Goal: Task Accomplishment & Management: Manage account settings

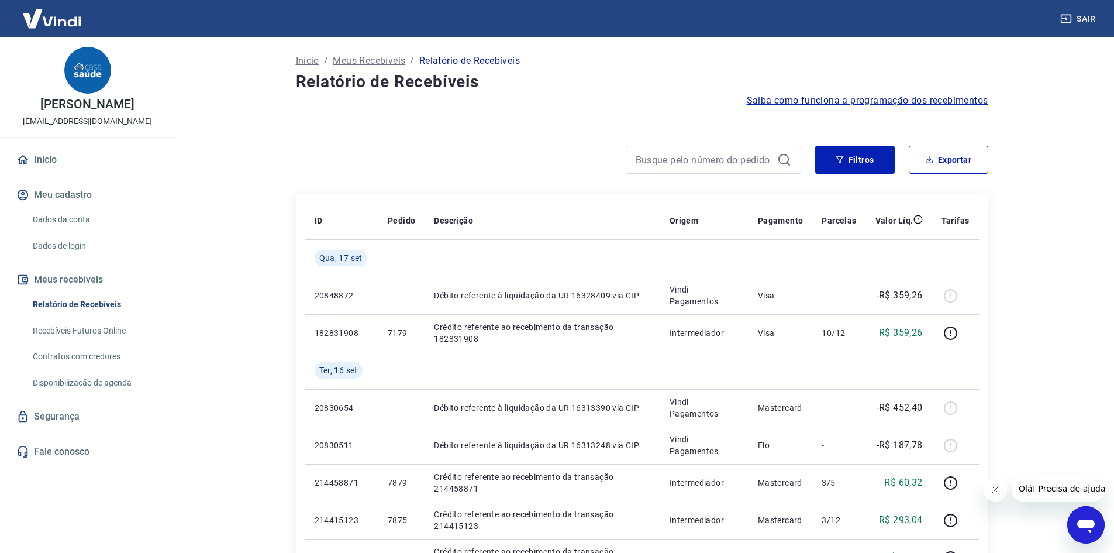
click at [833, 174] on div "Filtros Exportar" at bounding box center [642, 164] width 692 height 37
click at [830, 164] on button "Filtros" at bounding box center [855, 160] width 80 height 28
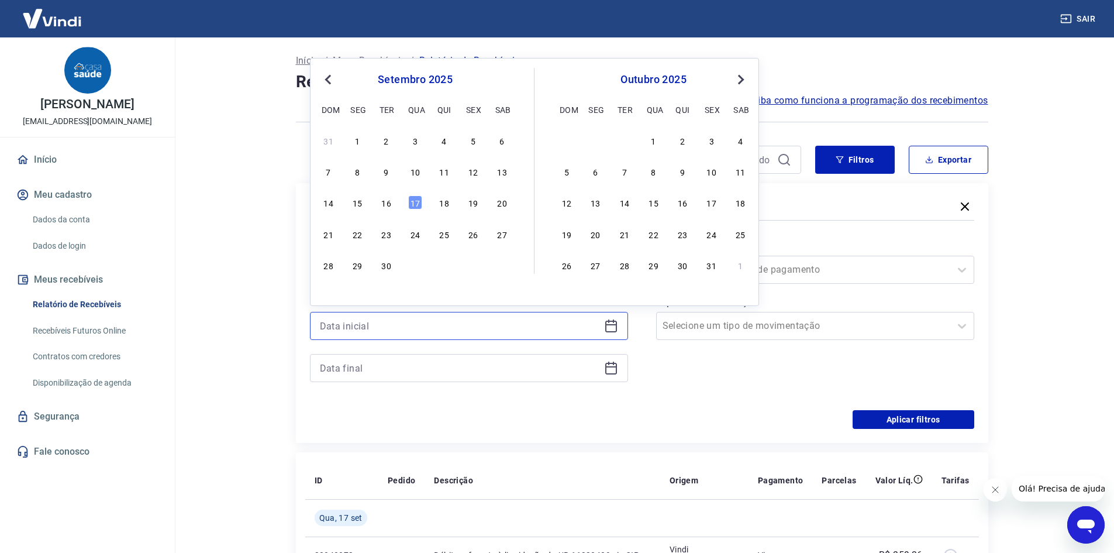
click at [341, 326] on input at bounding box center [460, 326] width 280 height 18
drag, startPoint x: 326, startPoint y: 203, endPoint x: 490, endPoint y: 180, distance: 166.0
click at [490, 180] on div "31 1 2 3 4 5 6 7 8 9 10 11 12 13 14 15 16 17 18 19 20 21 22 23 24 25 26 27 28 2…" at bounding box center [415, 203] width 191 height 142
click at [326, 206] on div "14" at bounding box center [329, 202] width 14 height 14
type input "14/09/2025"
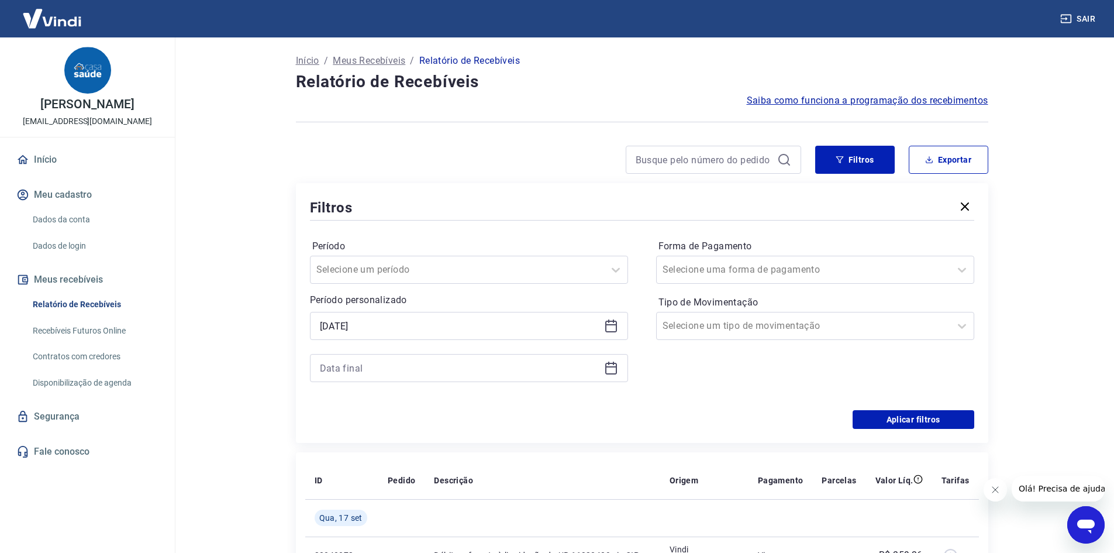
click at [437, 358] on div at bounding box center [469, 368] width 318 height 28
click at [612, 366] on icon at bounding box center [611, 366] width 12 height 1
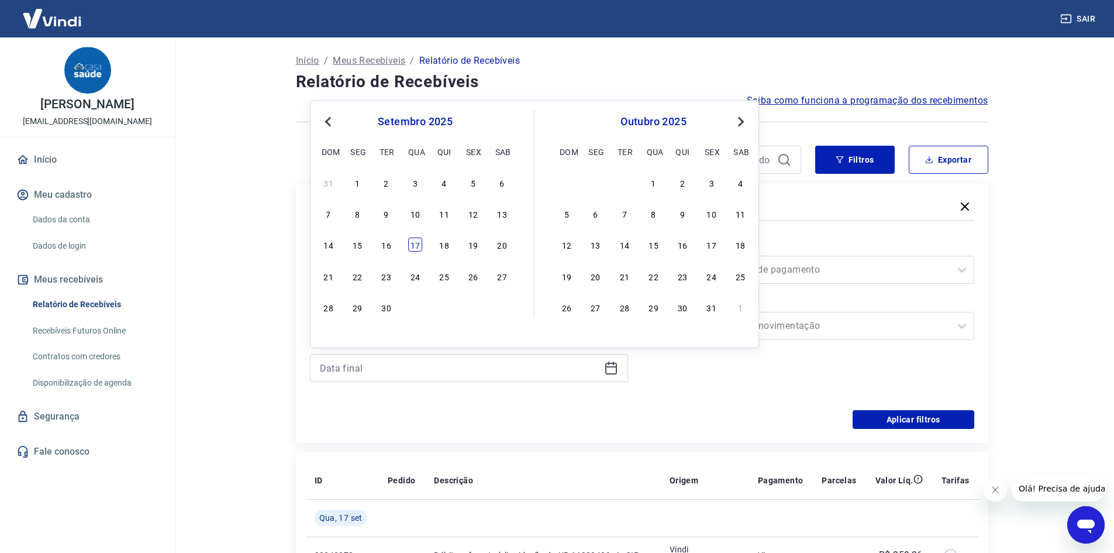
click at [409, 239] on div "17" at bounding box center [415, 244] width 14 height 14
type input "[DATE]"
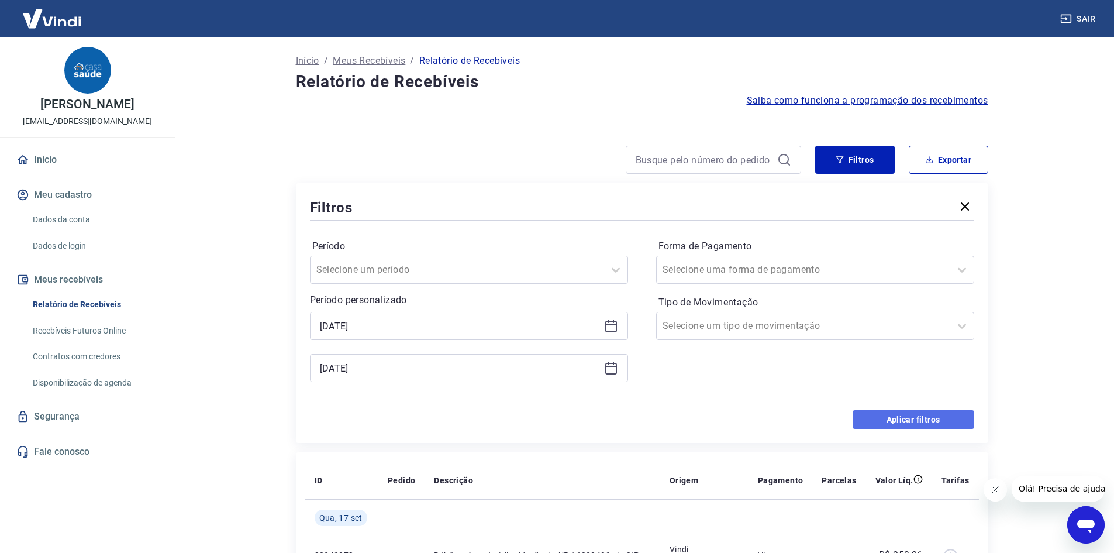
click at [936, 426] on button "Aplicar filtros" at bounding box center [914, 419] width 122 height 19
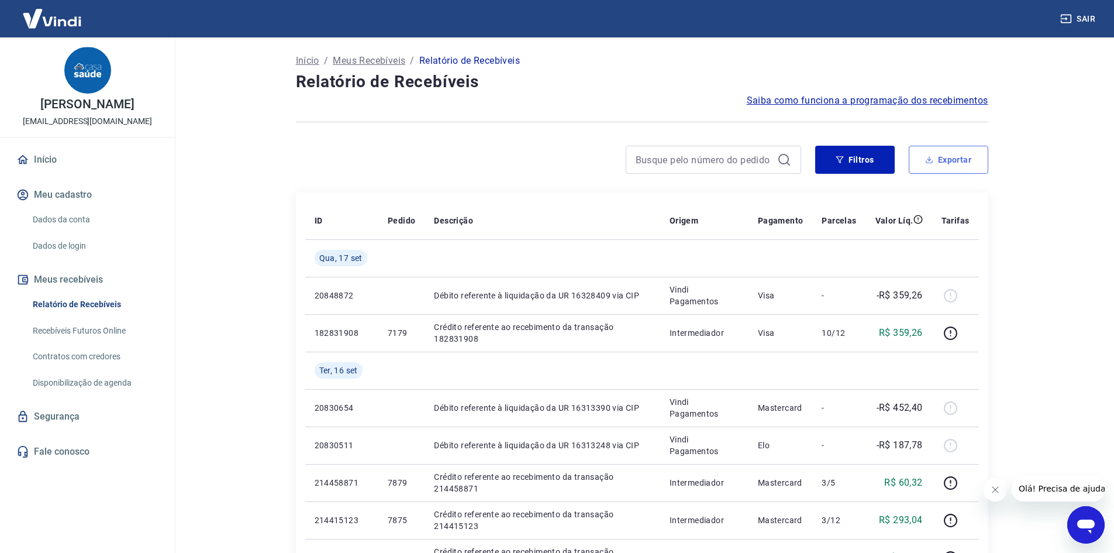
click at [943, 158] on button "Exportar" at bounding box center [949, 160] width 80 height 28
type input "14/09/2025"
type input "[DATE]"
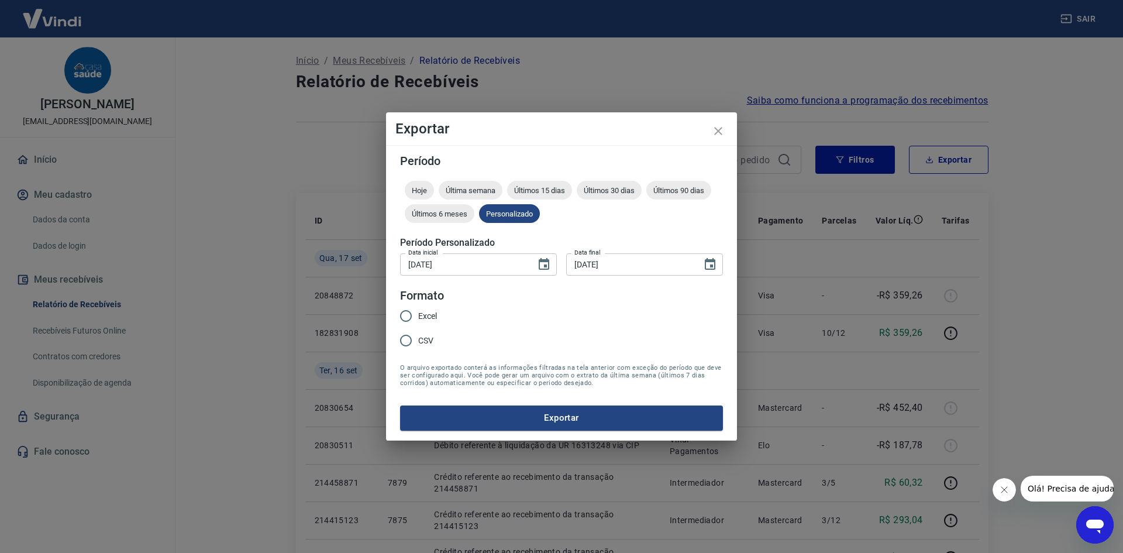
click at [423, 346] on span "CSV" at bounding box center [425, 340] width 15 height 12
click at [418, 346] on input "CSV" at bounding box center [406, 340] width 25 height 25
radio input "true"
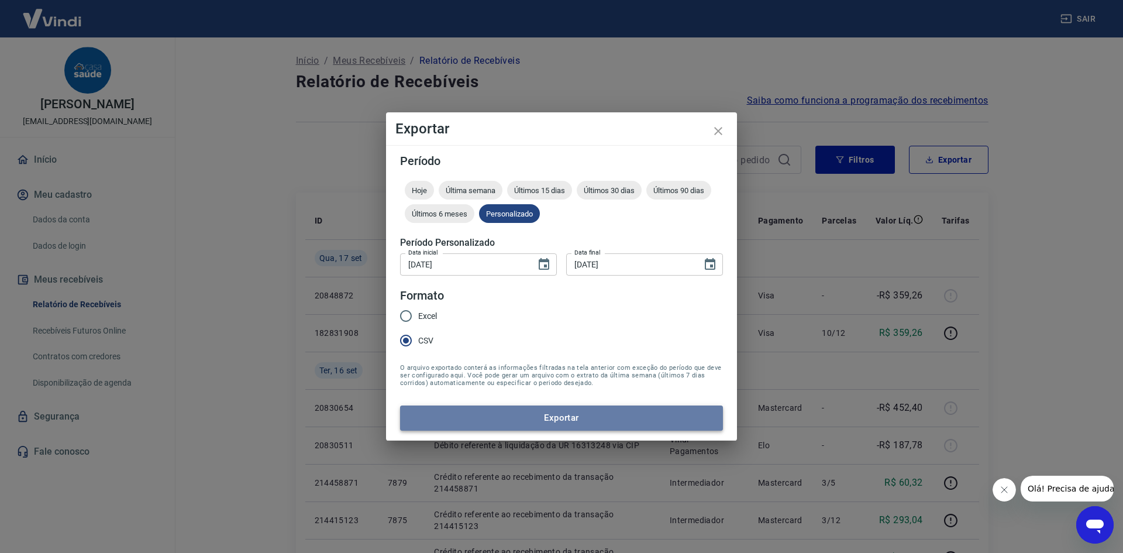
click at [461, 426] on button "Exportar" at bounding box center [561, 417] width 323 height 25
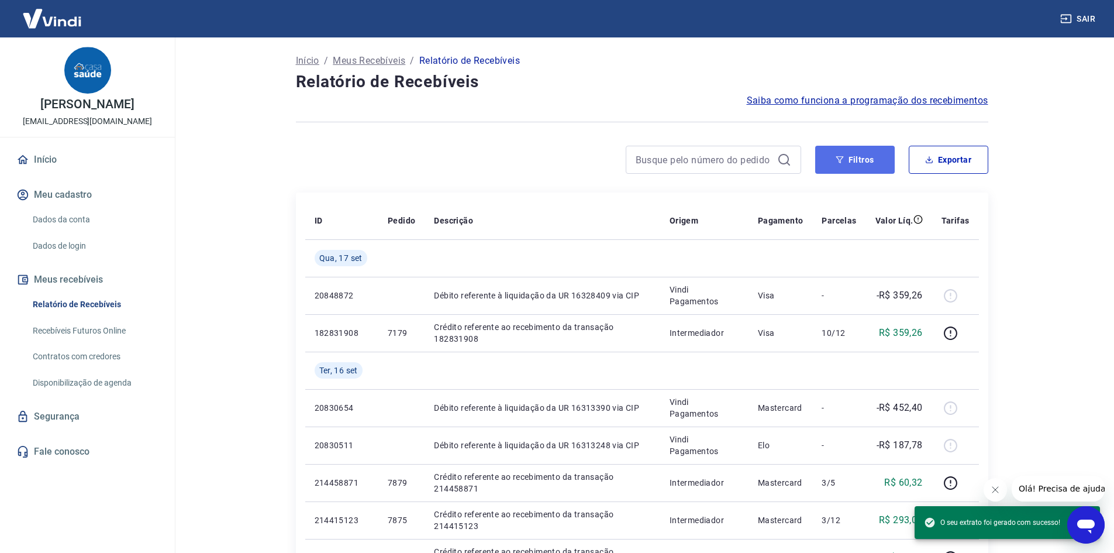
click at [873, 153] on button "Filtros" at bounding box center [855, 160] width 80 height 28
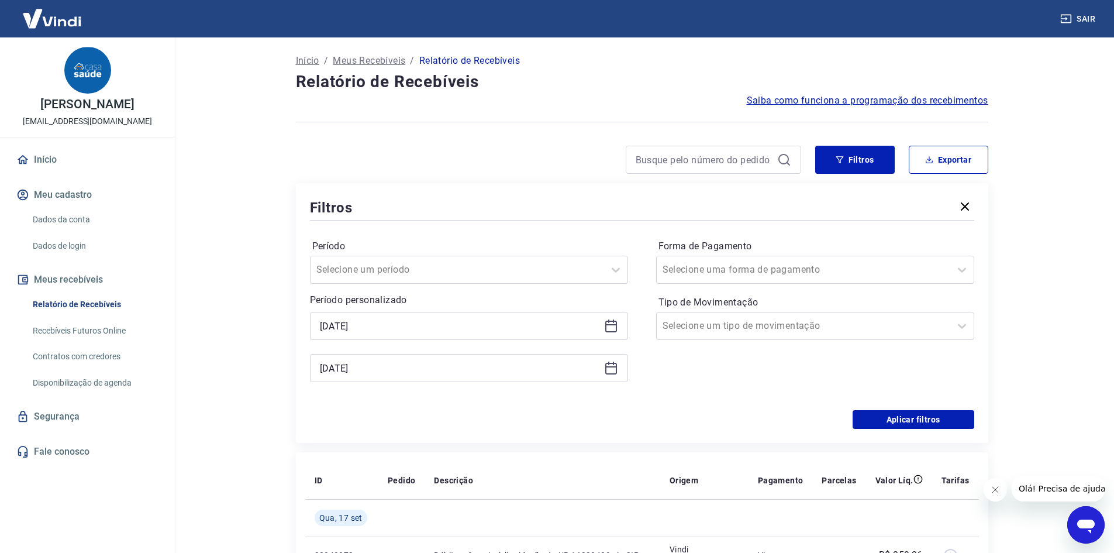
click at [609, 320] on icon at bounding box center [608, 321] width 1 height 4
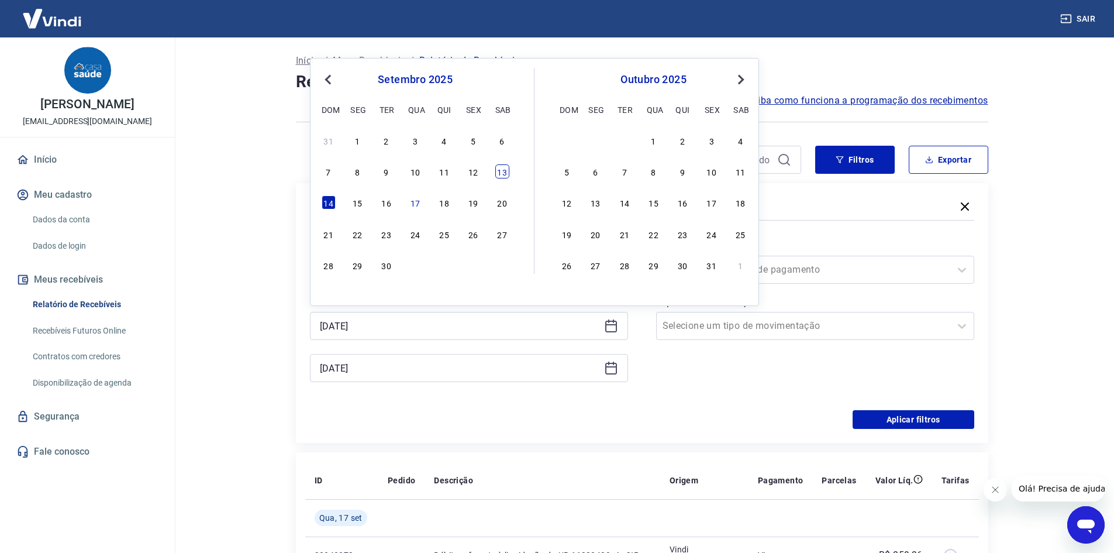
click at [505, 166] on div "13" at bounding box center [502, 171] width 14 height 14
type input "[DATE]"
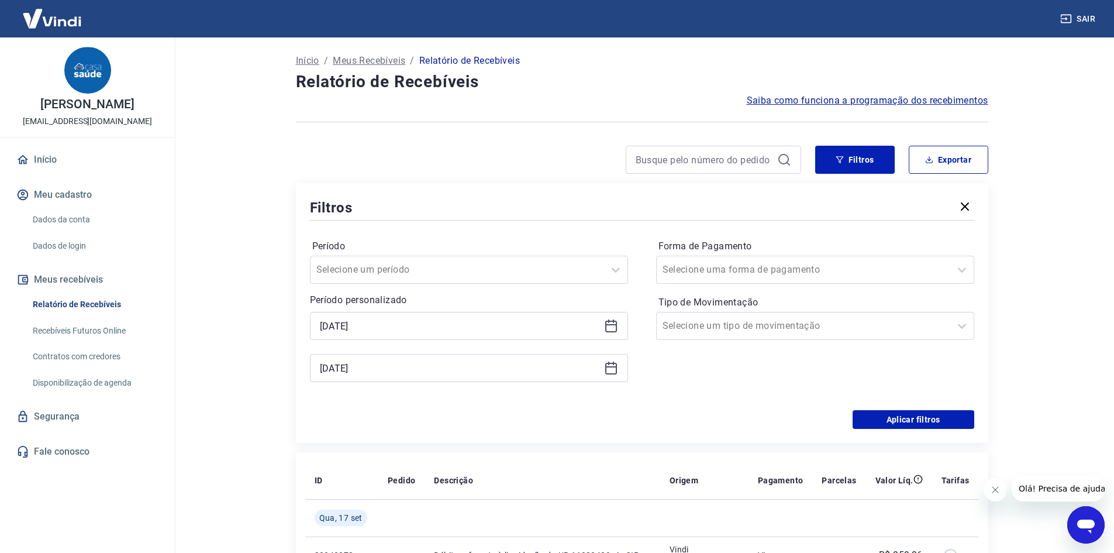
click at [866, 409] on div "Período Selecione um período Período personalizado Selected date: sábado, 13 de…" at bounding box center [642, 316] width 664 height 187
click at [871, 412] on button "Aplicar filtros" at bounding box center [914, 419] width 122 height 19
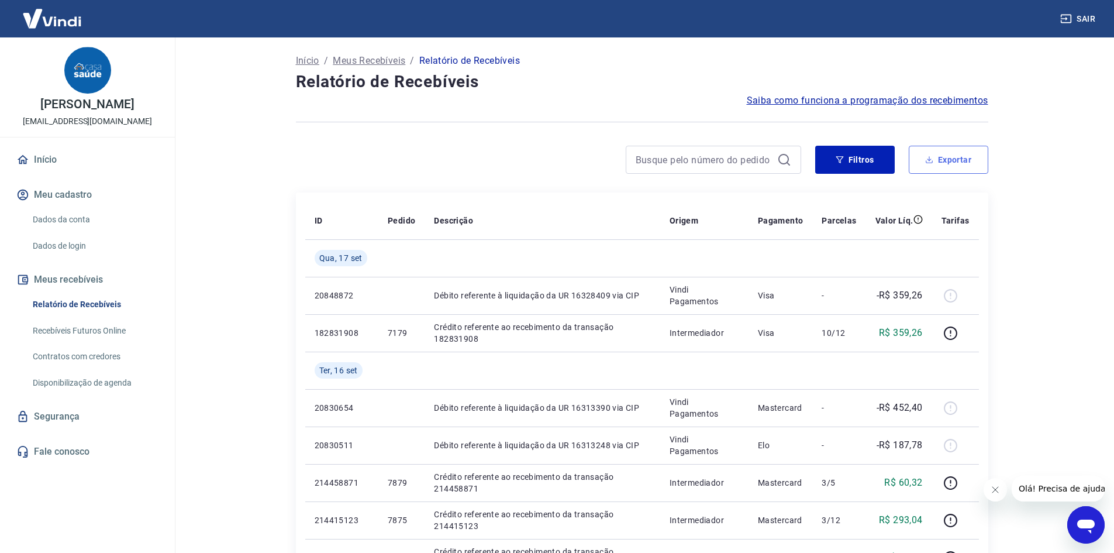
click at [952, 154] on button "Exportar" at bounding box center [949, 160] width 80 height 28
type input "[DATE]"
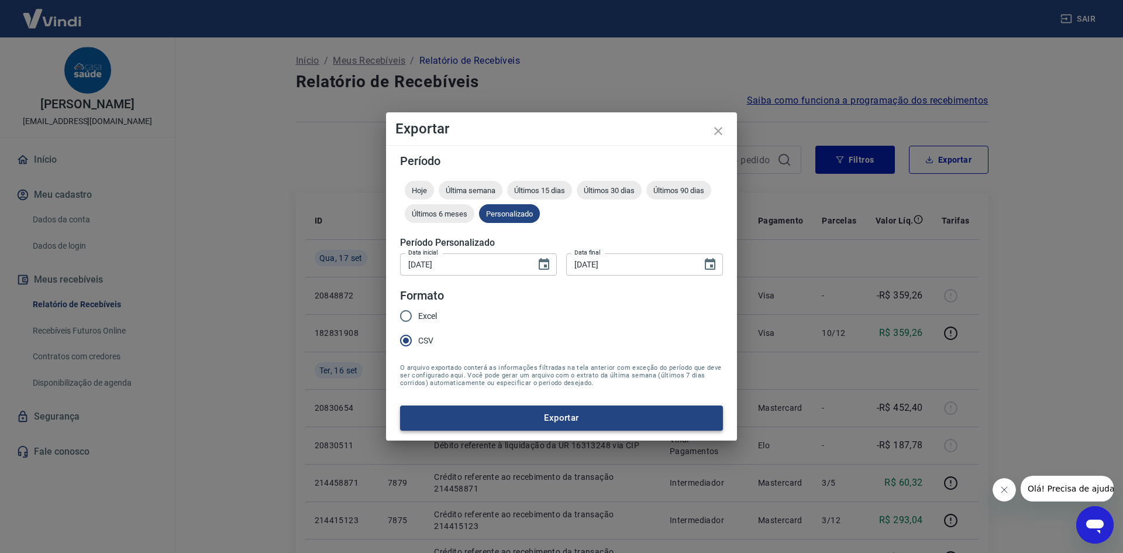
click at [456, 410] on button "Exportar" at bounding box center [561, 417] width 323 height 25
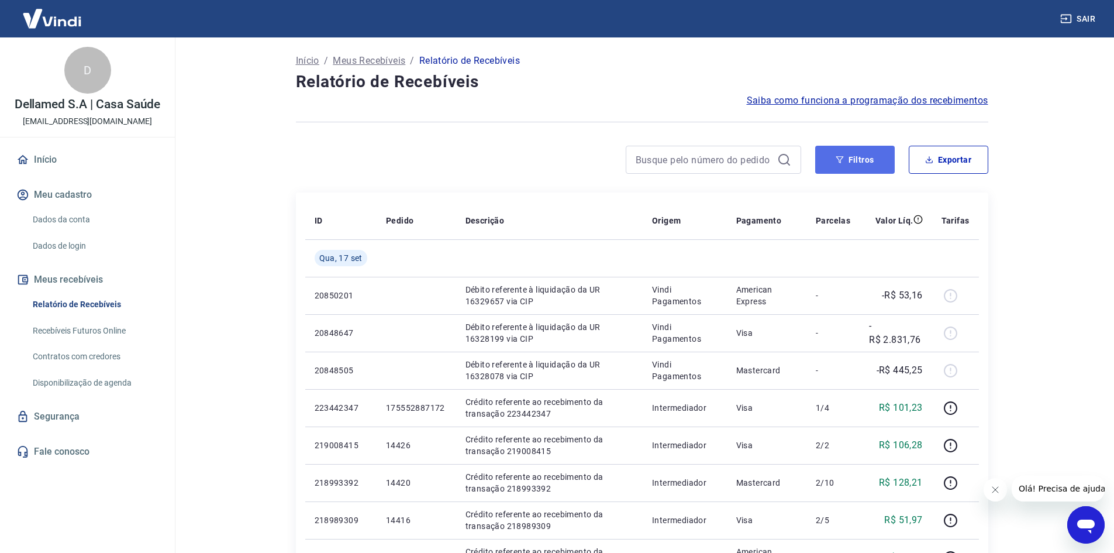
click at [855, 164] on button "Filtros" at bounding box center [855, 160] width 80 height 28
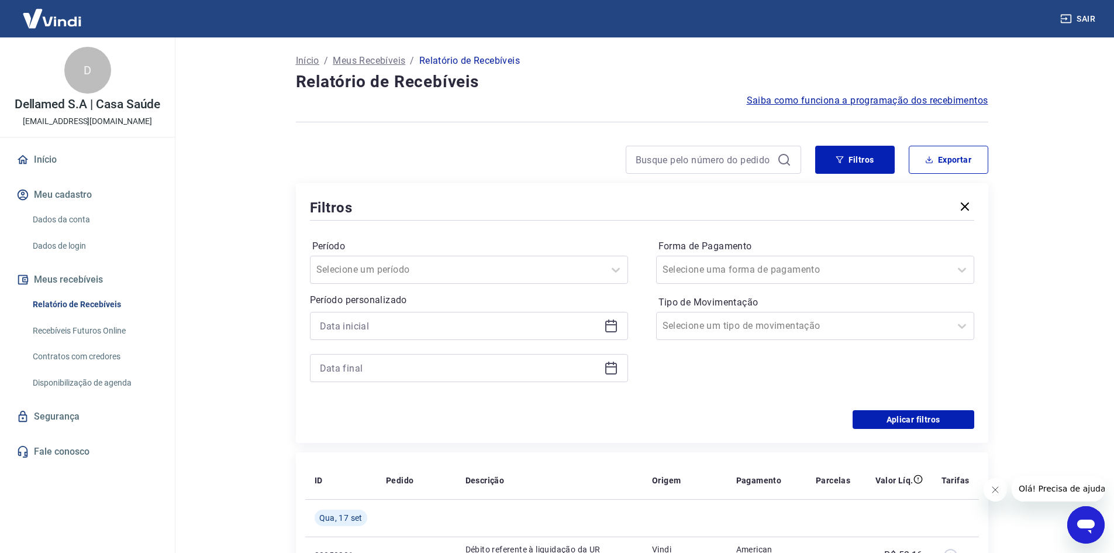
click at [607, 329] on icon at bounding box center [611, 326] width 14 height 14
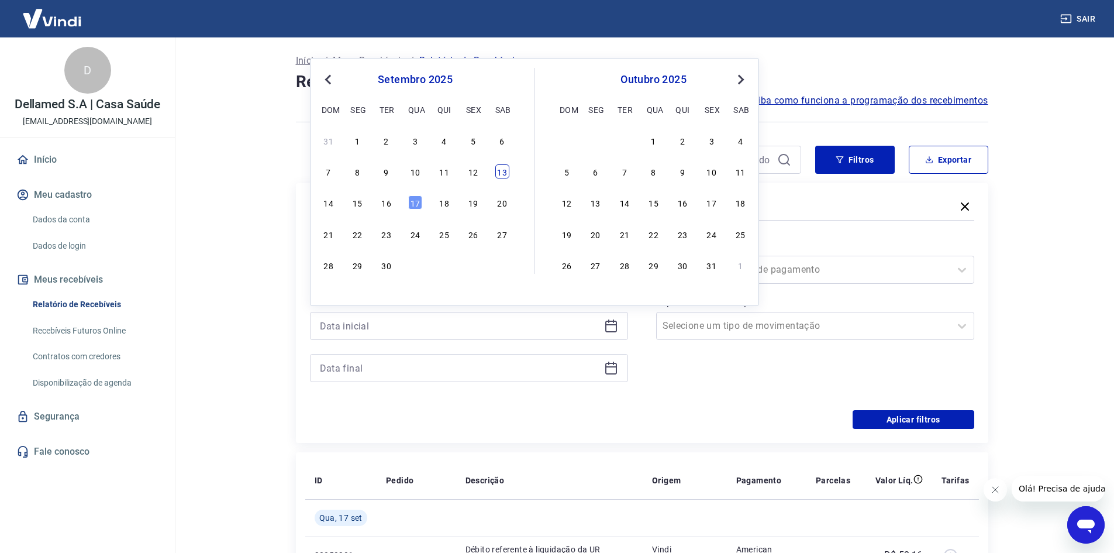
click at [502, 171] on div "13" at bounding box center [502, 171] width 14 height 14
type input "[DATE]"
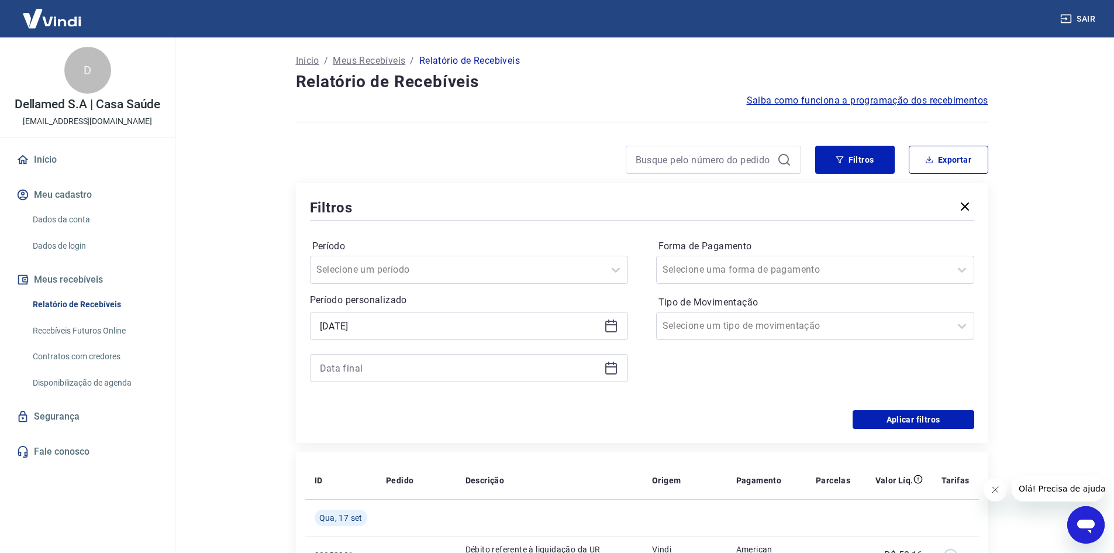
click at [613, 364] on icon at bounding box center [613, 363] width 1 height 4
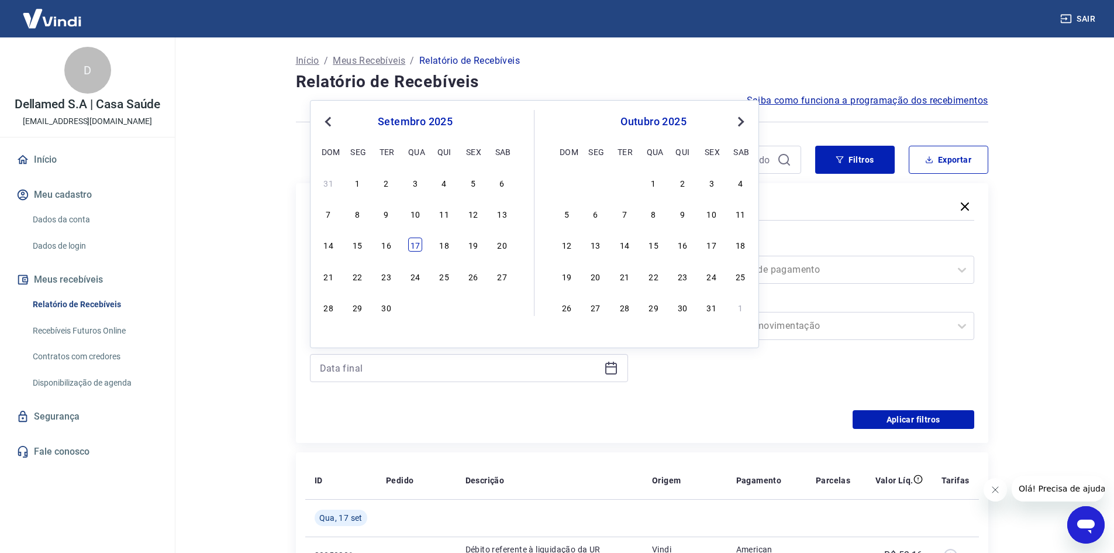
click at [413, 243] on div "17" at bounding box center [415, 244] width 14 height 14
type input "[DATE]"
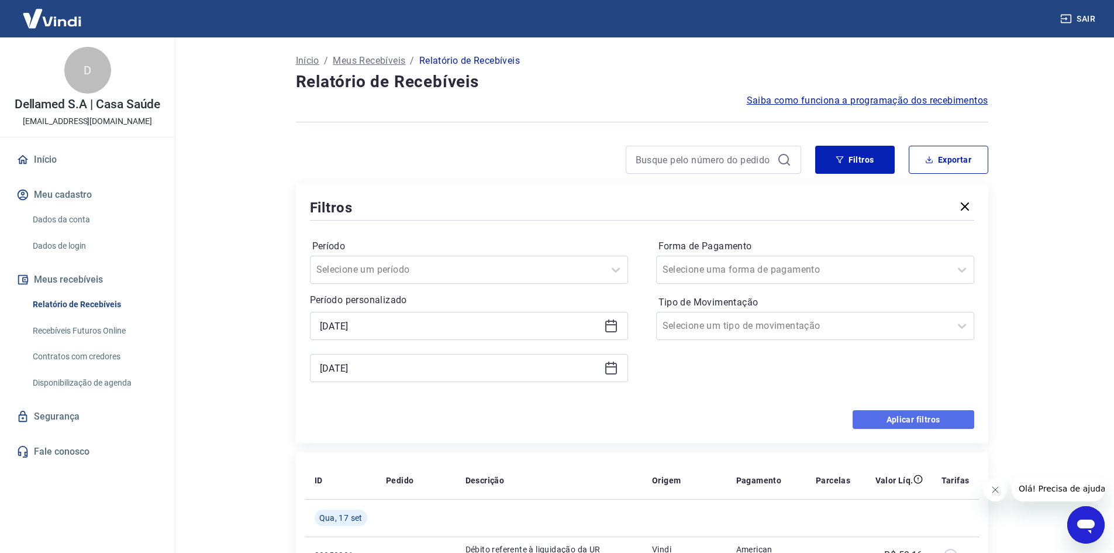
click at [944, 426] on button "Aplicar filtros" at bounding box center [914, 419] width 122 height 19
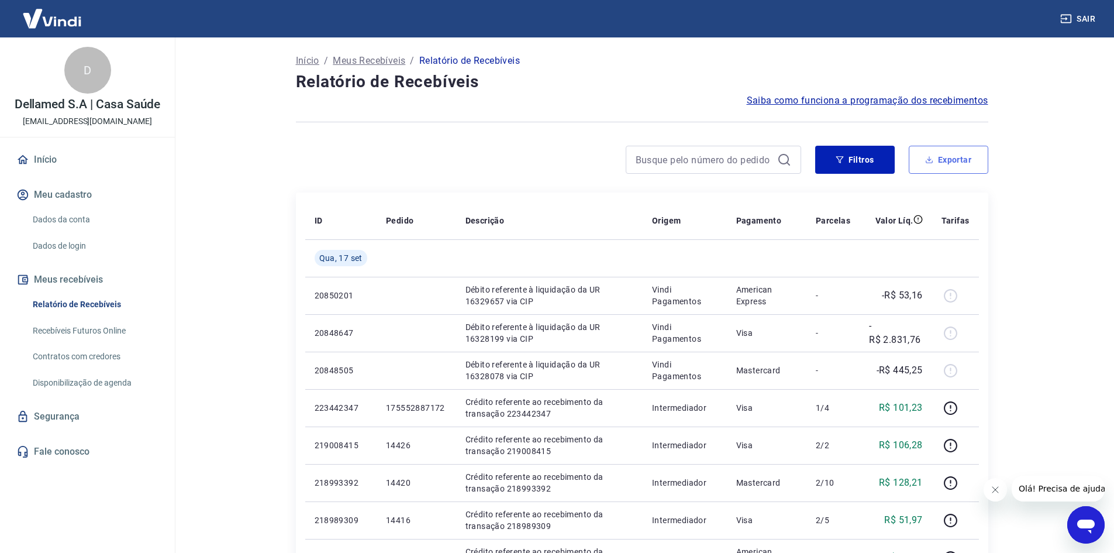
click at [961, 154] on button "Exportar" at bounding box center [949, 160] width 80 height 28
type input "[DATE]"
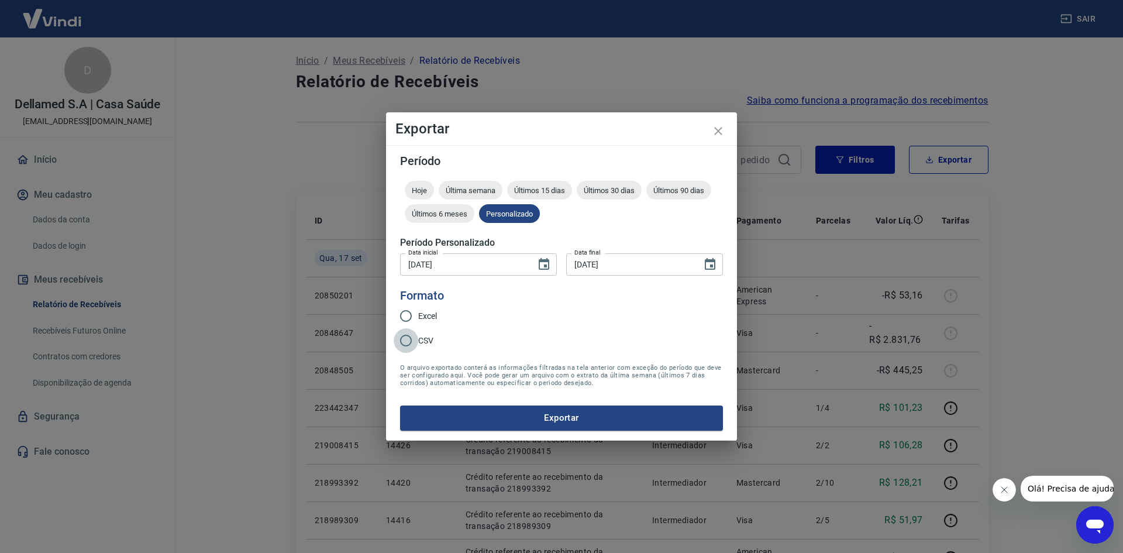
click at [403, 341] on input "CSV" at bounding box center [406, 340] width 25 height 25
radio input "true"
click at [463, 410] on button "Exportar" at bounding box center [561, 417] width 323 height 25
